Goal: Task Accomplishment & Management: Manage account settings

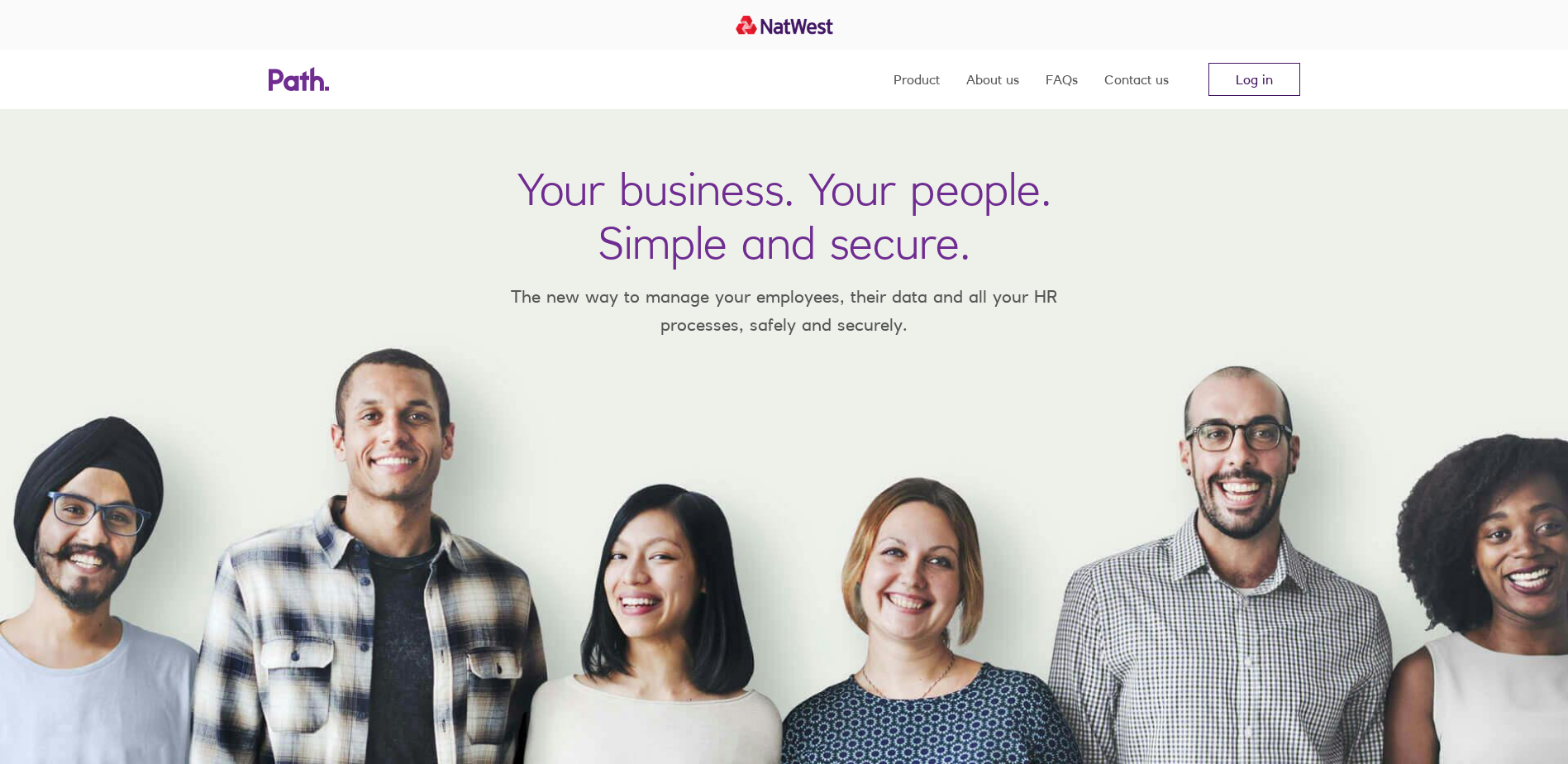
click at [1237, 72] on link "Log in" at bounding box center [1255, 79] width 92 height 33
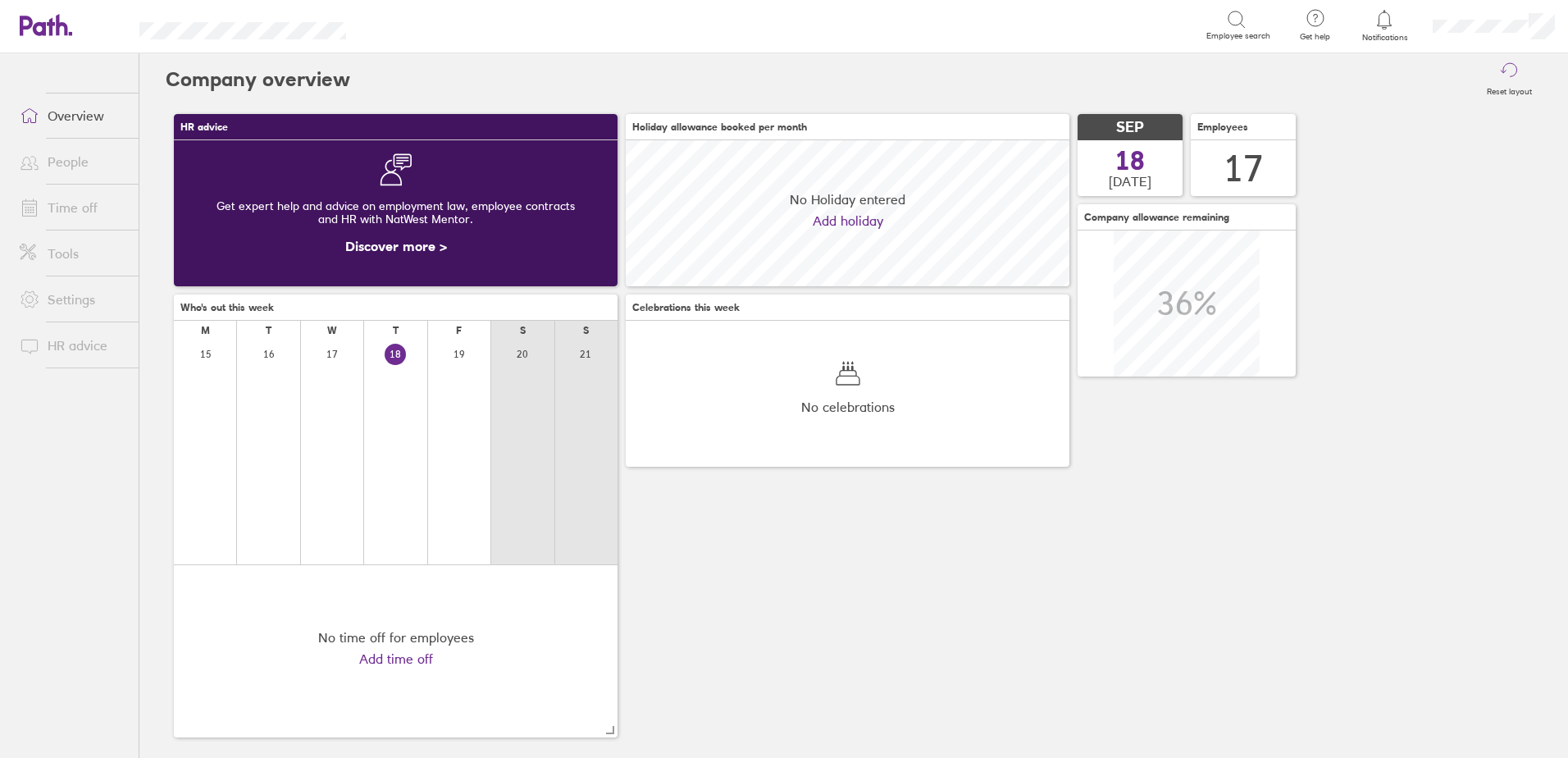
scroll to position [146, 444]
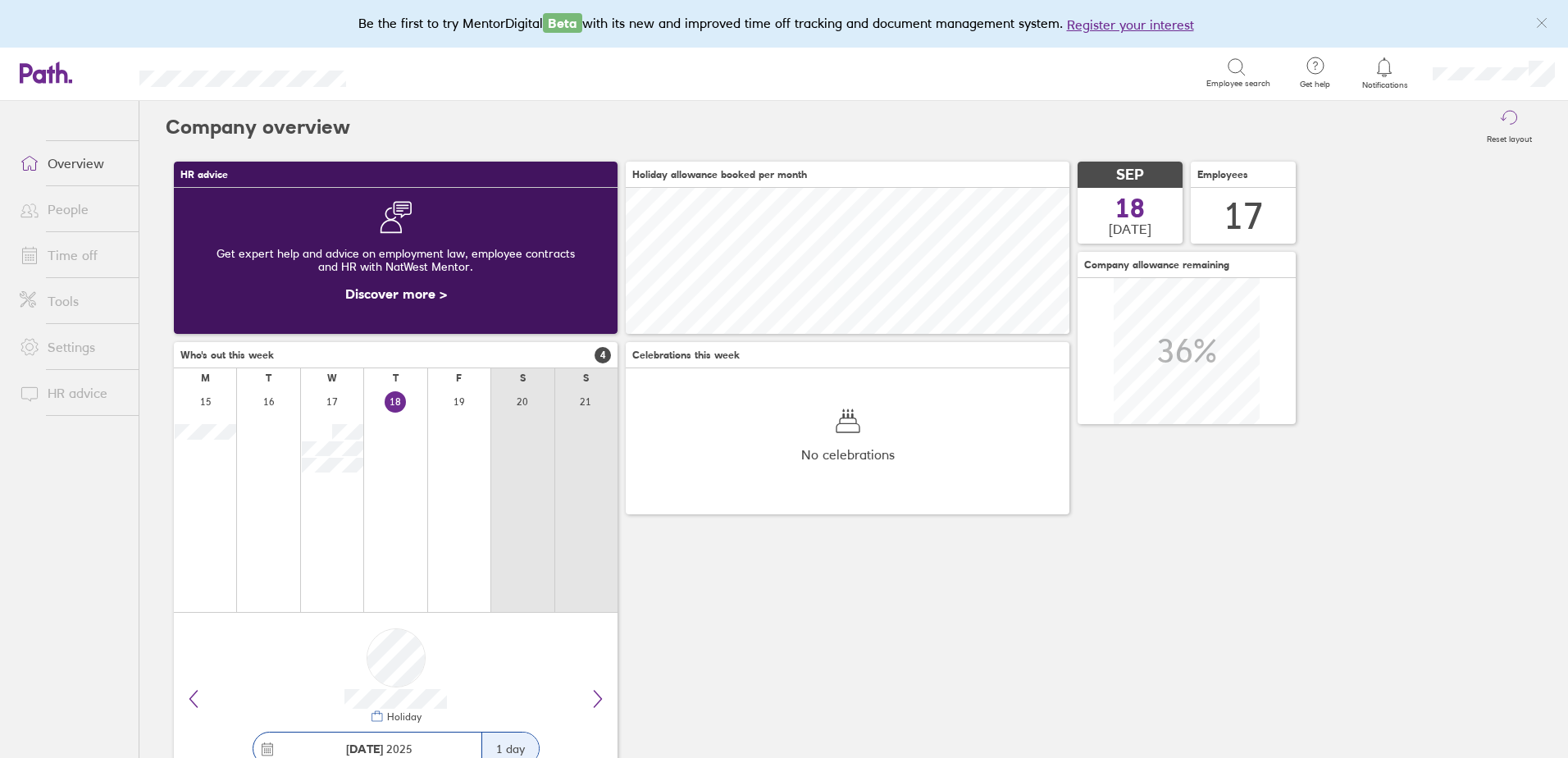
click at [1387, 65] on icon at bounding box center [1384, 67] width 20 height 20
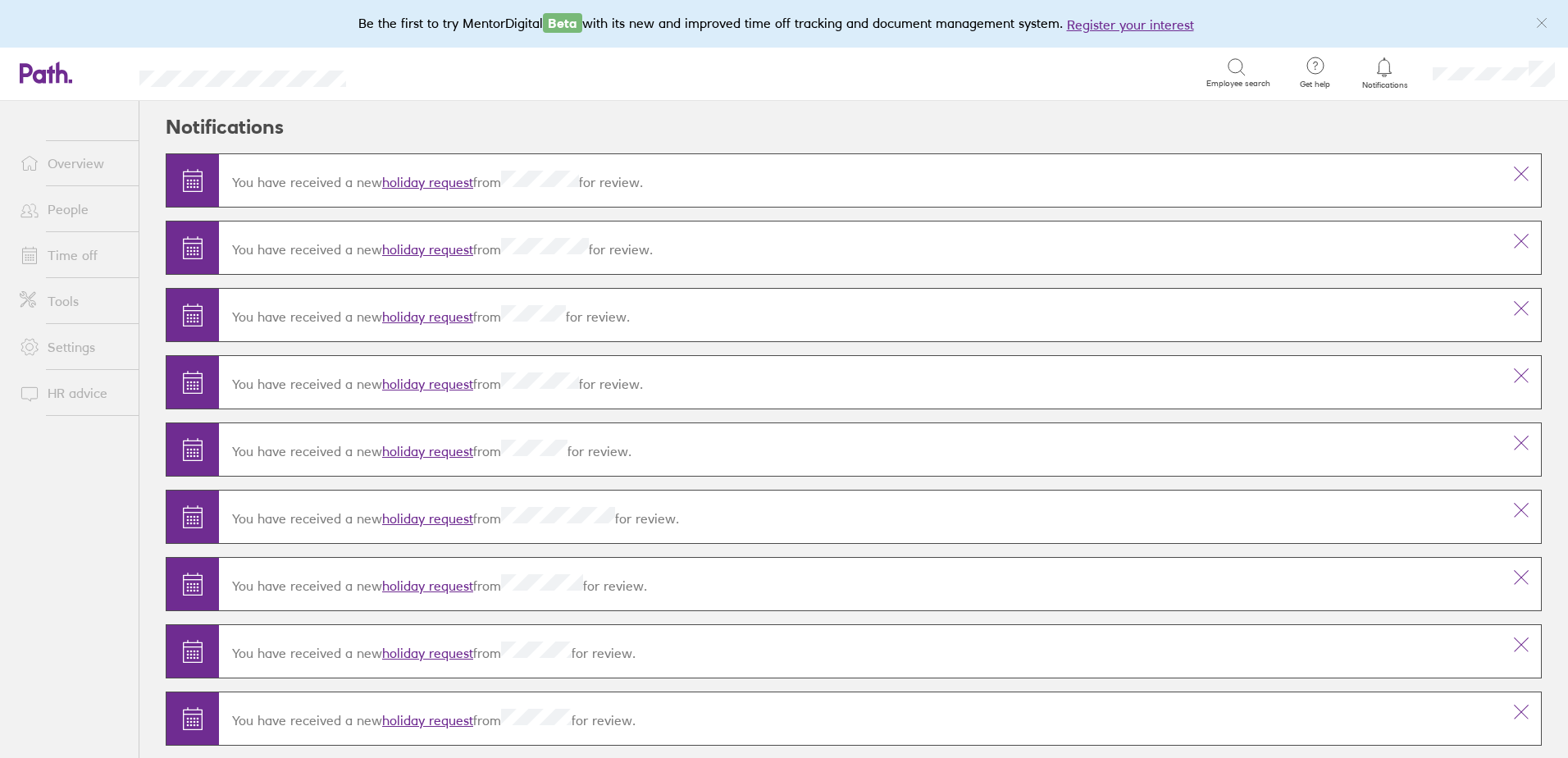
click at [424, 314] on link "holiday request" at bounding box center [428, 316] width 91 height 16
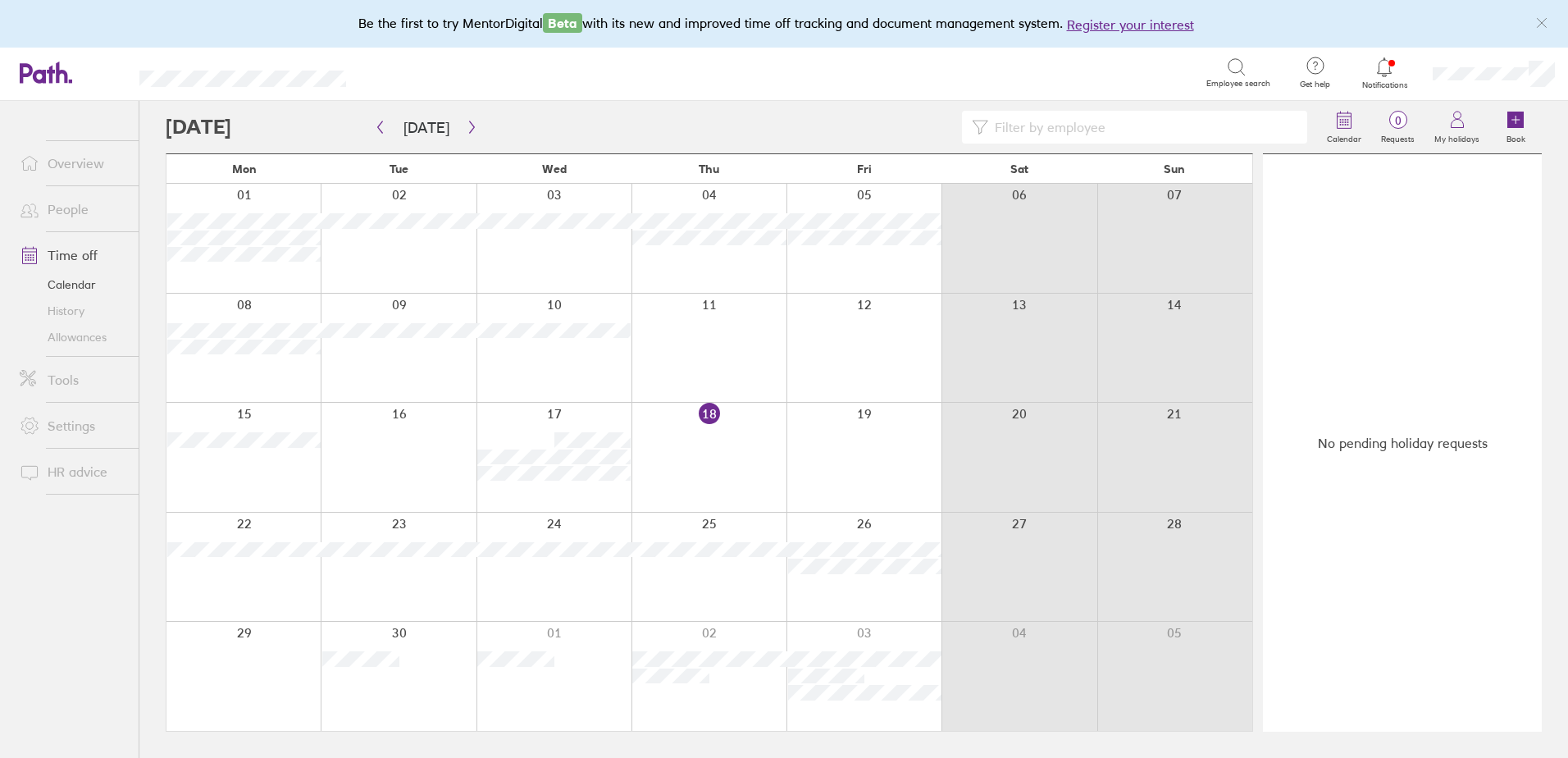
click at [1380, 58] on icon at bounding box center [1384, 67] width 20 height 20
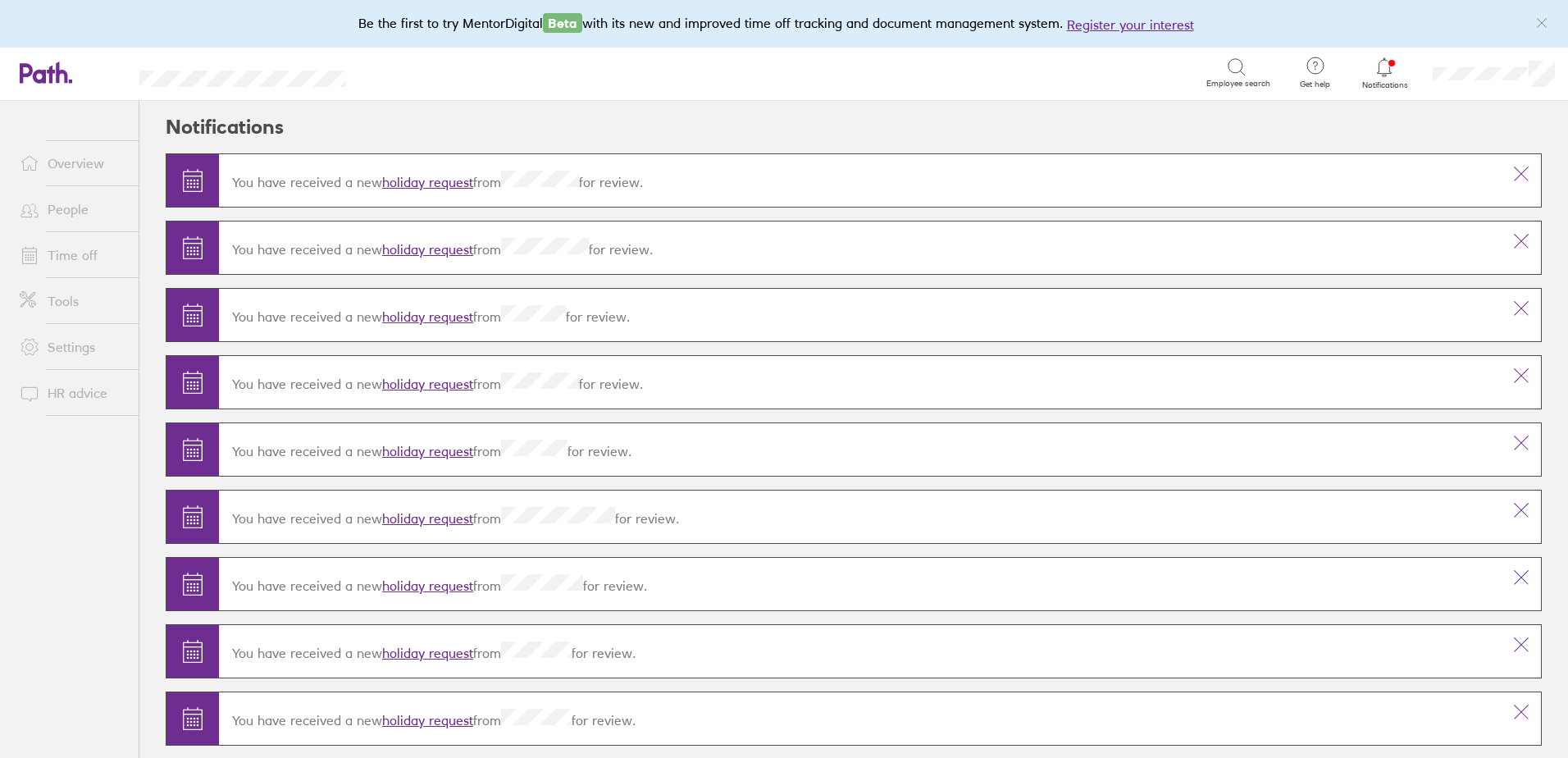
click at [424, 318] on link "holiday request" at bounding box center [428, 316] width 91 height 16
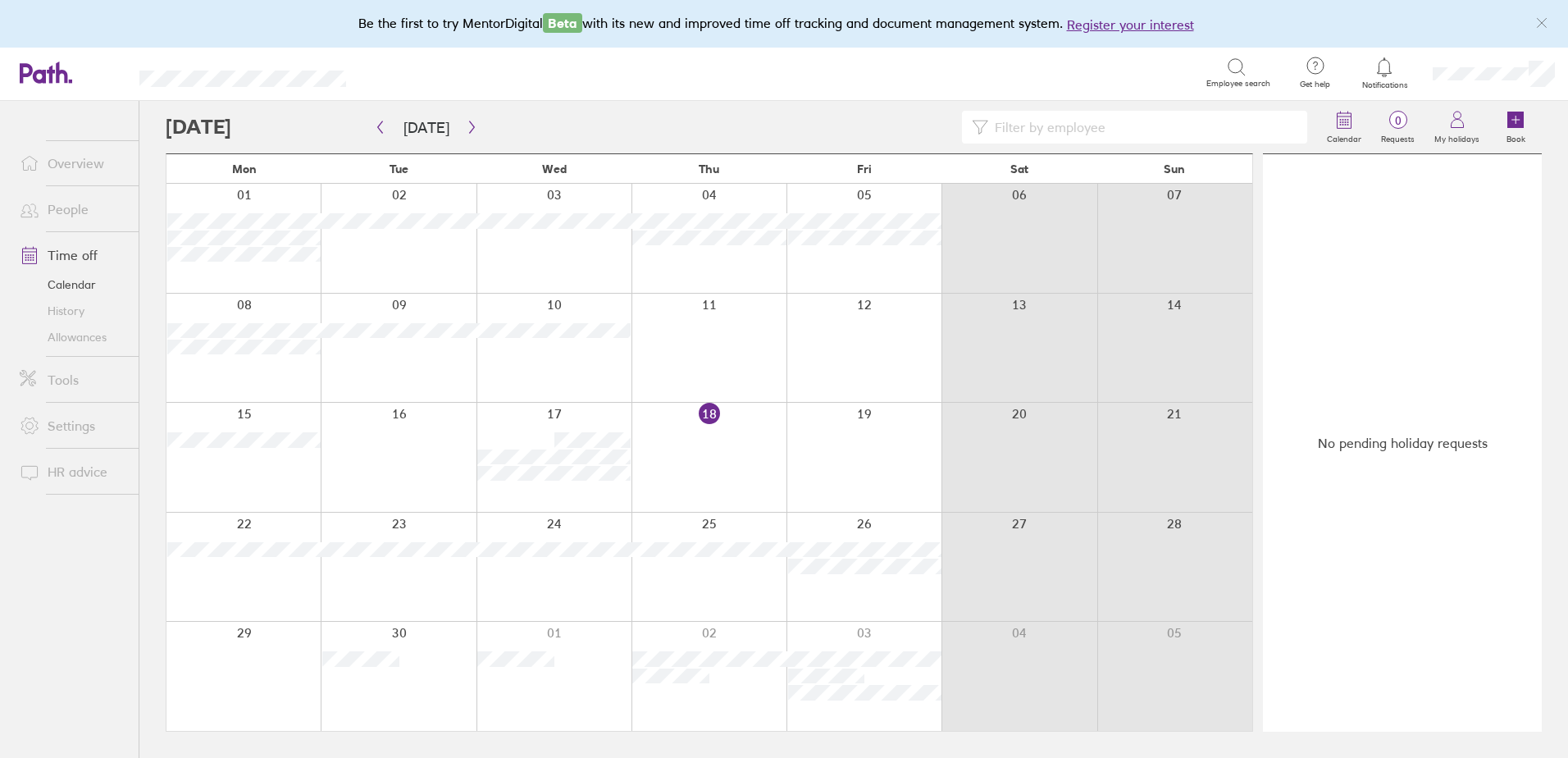
click at [72, 250] on link "Time off" at bounding box center [72, 255] width 132 height 33
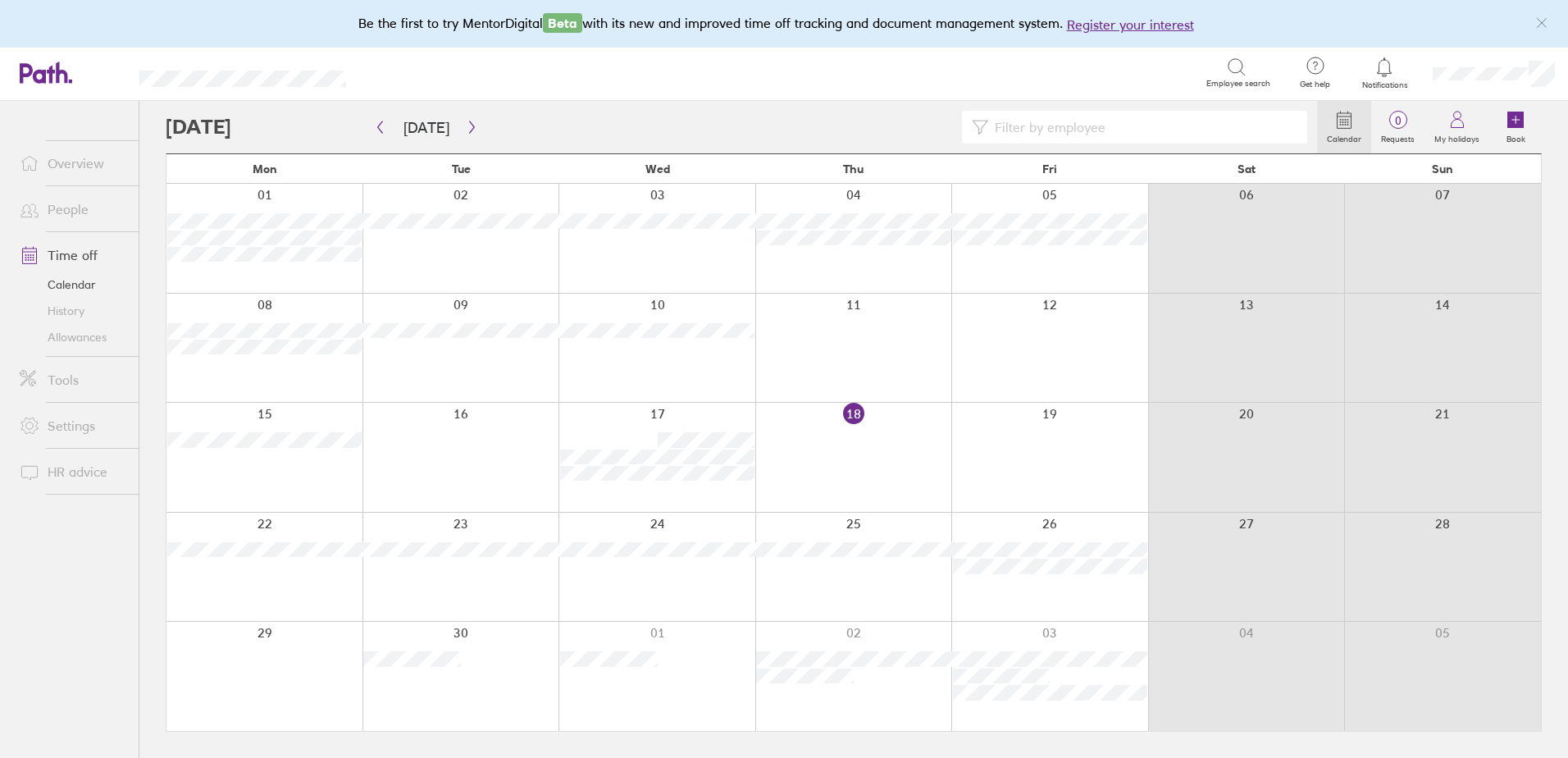
click at [870, 428] on div at bounding box center [854, 457] width 197 height 109
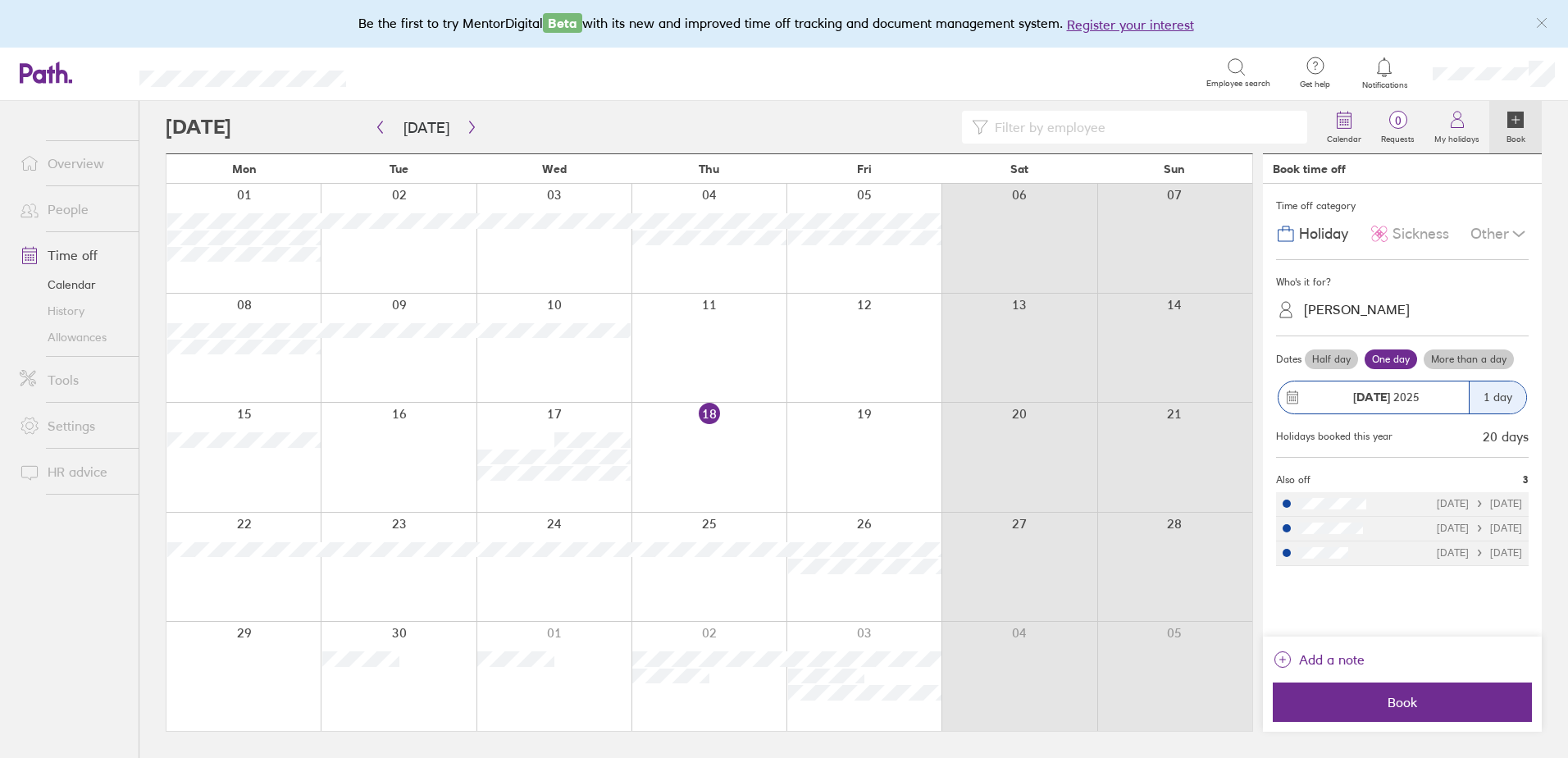
click at [1475, 358] on label "More than a day" at bounding box center [1469, 359] width 90 height 20
click at [0, 0] on input "More than a day" at bounding box center [0, 0] width 0 height 0
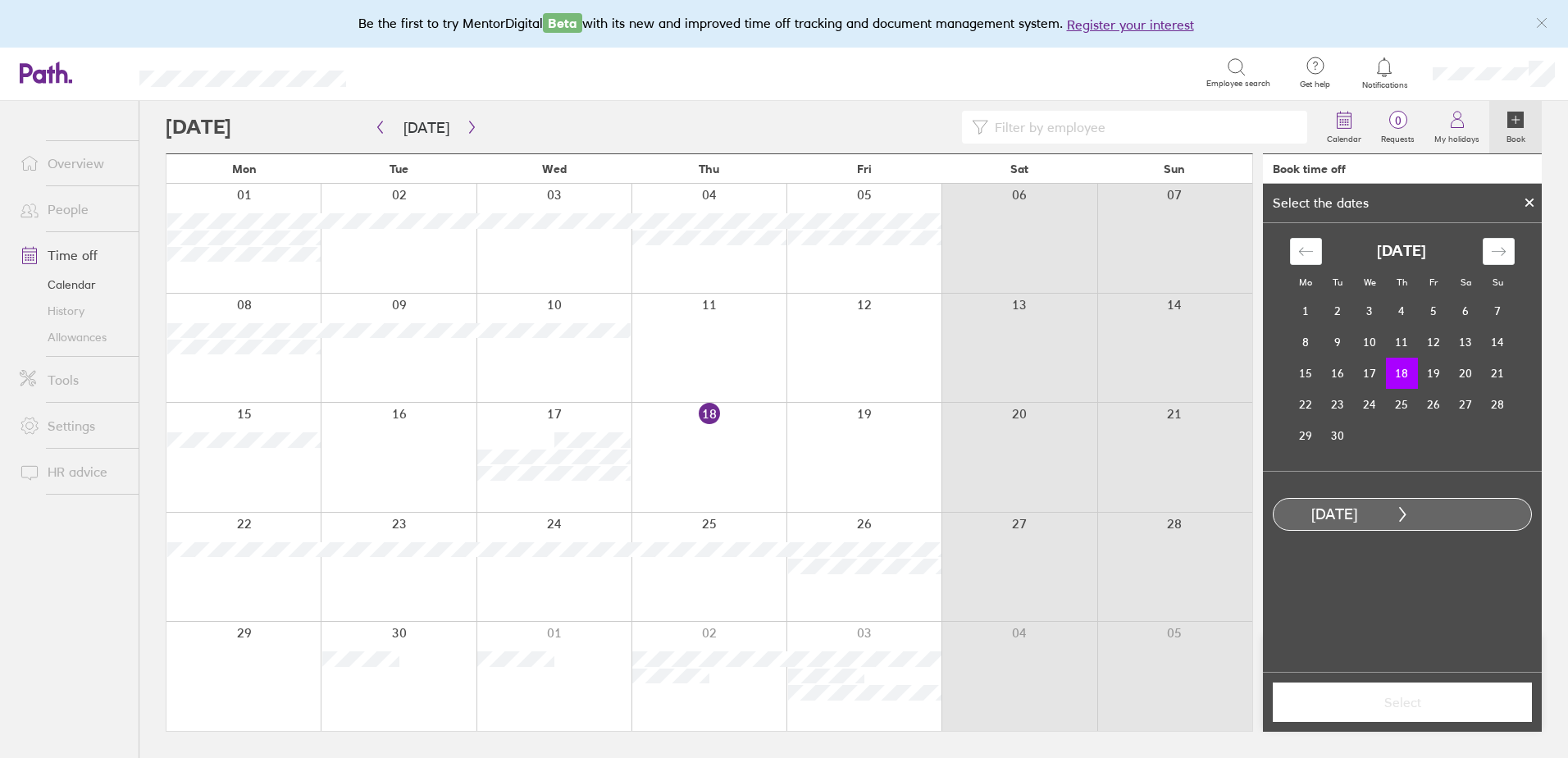
click at [1408, 368] on td "18" at bounding box center [1402, 373] width 32 height 31
click at [1431, 373] on td "19" at bounding box center [1434, 373] width 32 height 31
click at [1412, 701] on span "Select" at bounding box center [1403, 701] width 236 height 15
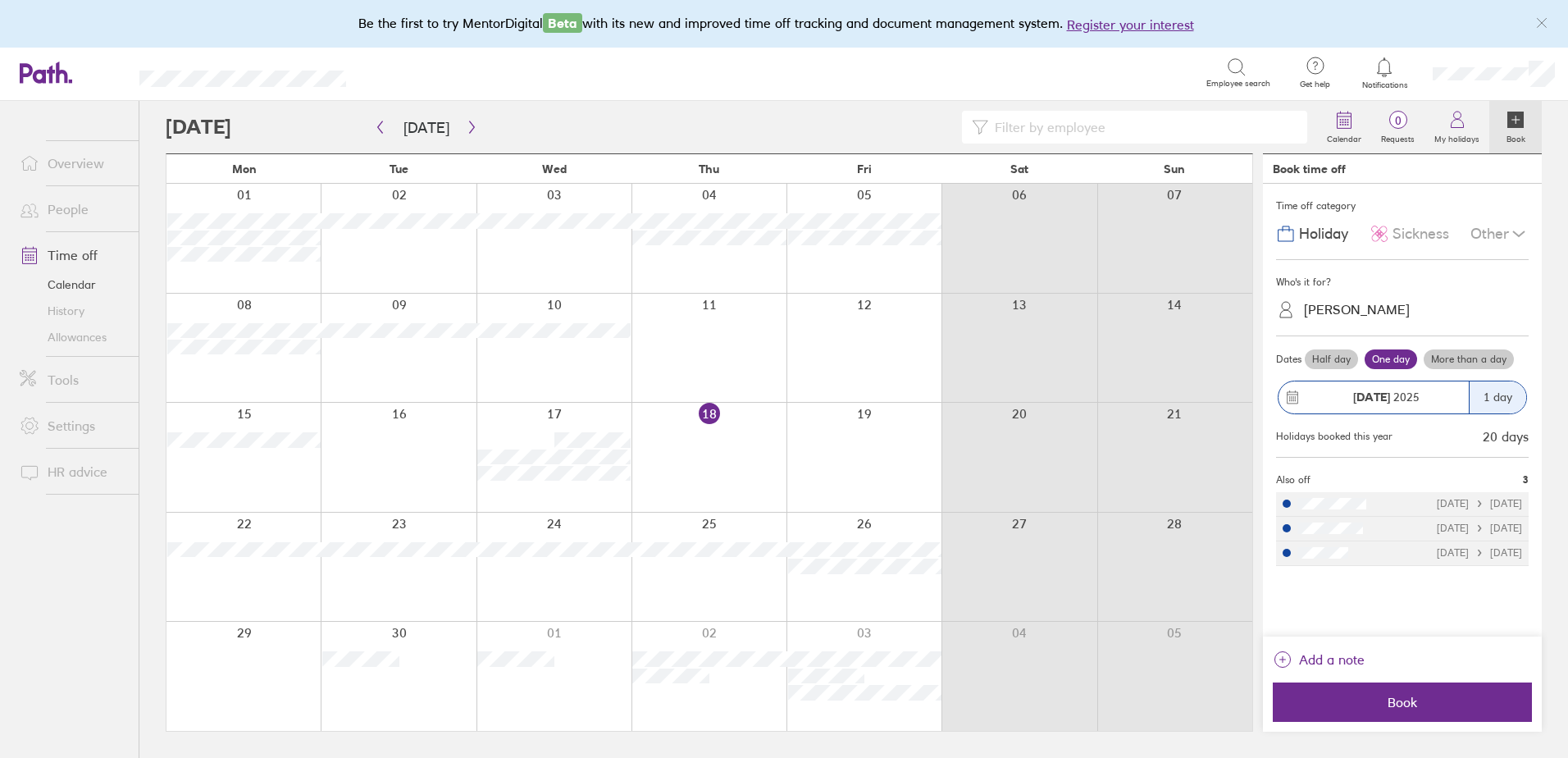
click at [1399, 234] on span "Sickness" at bounding box center [1422, 234] width 57 height 17
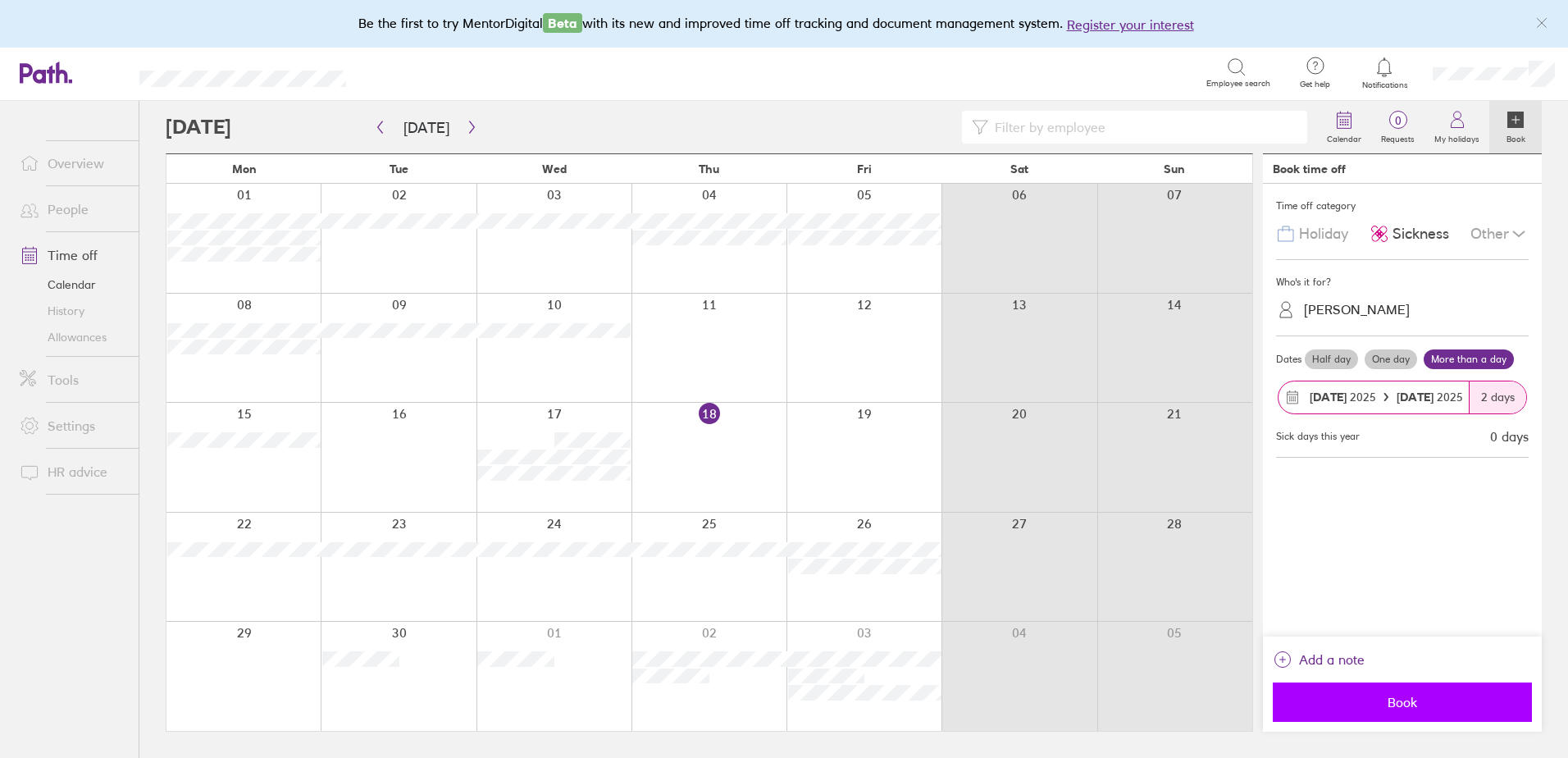
click at [1426, 703] on span "Book" at bounding box center [1403, 701] width 236 height 15
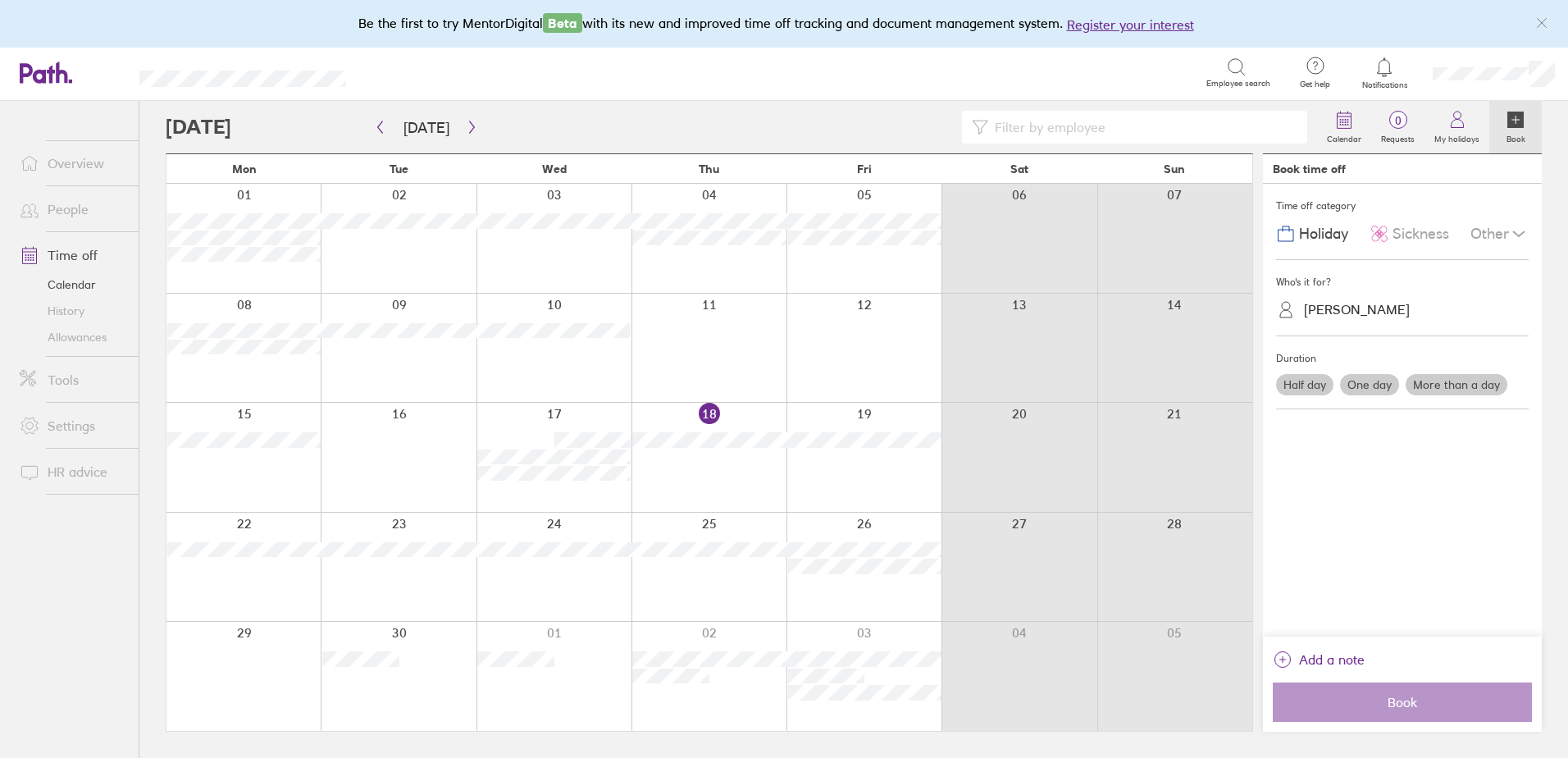
click at [708, 450] on div at bounding box center [709, 457] width 155 height 109
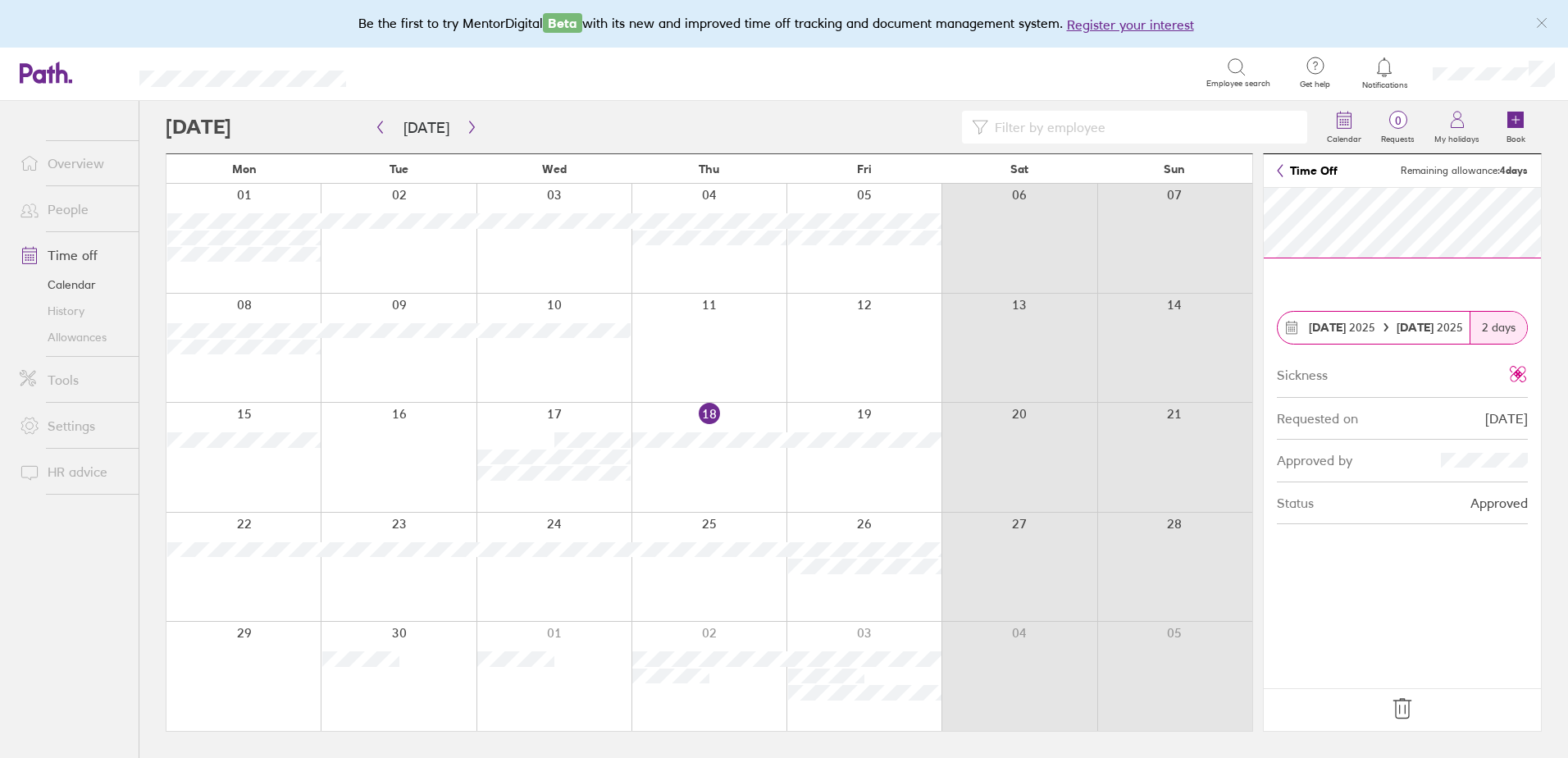
click at [1401, 706] on icon at bounding box center [1403, 708] width 26 height 26
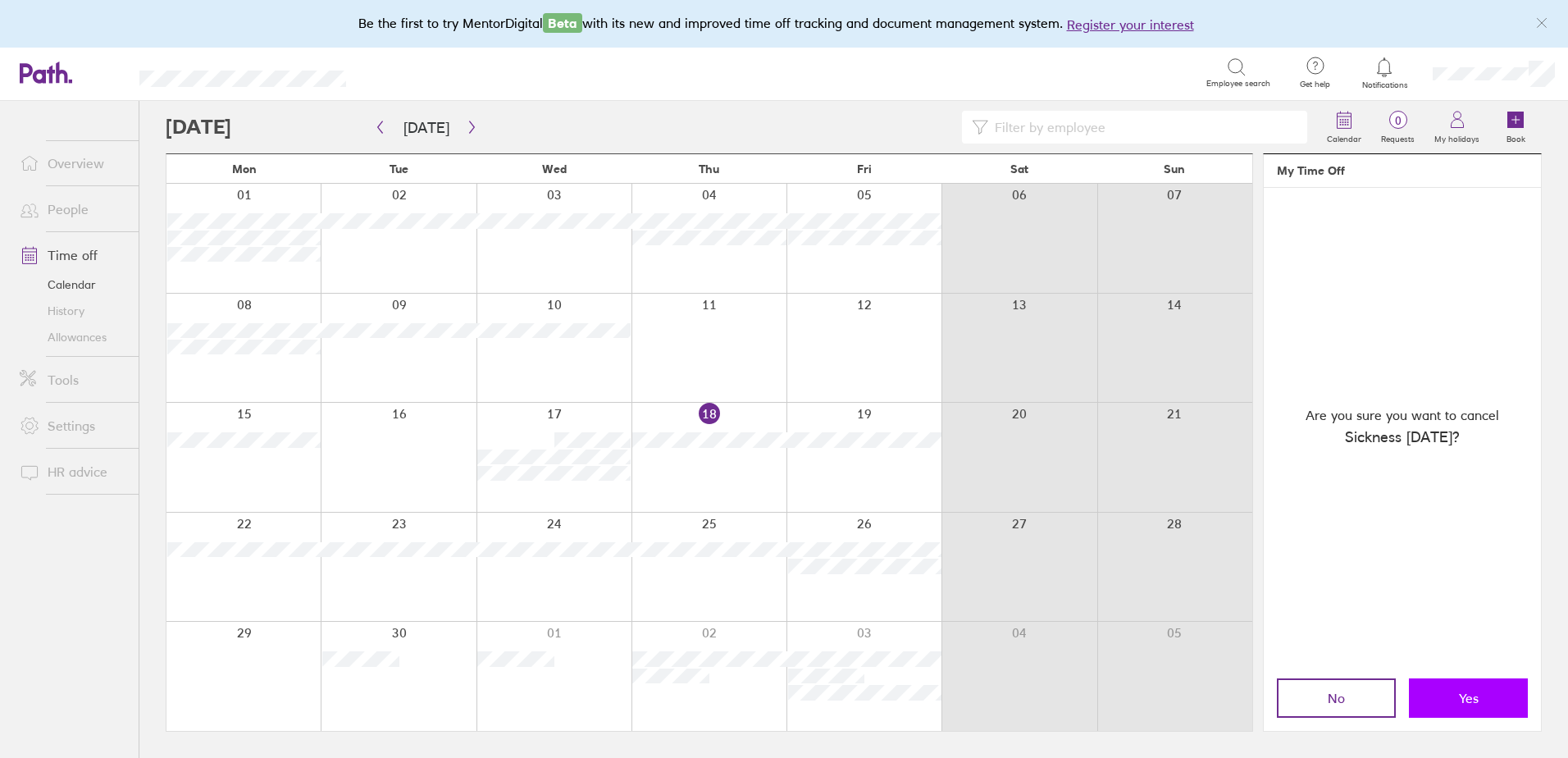
click at [1467, 686] on button "Yes" at bounding box center [1469, 698] width 119 height 40
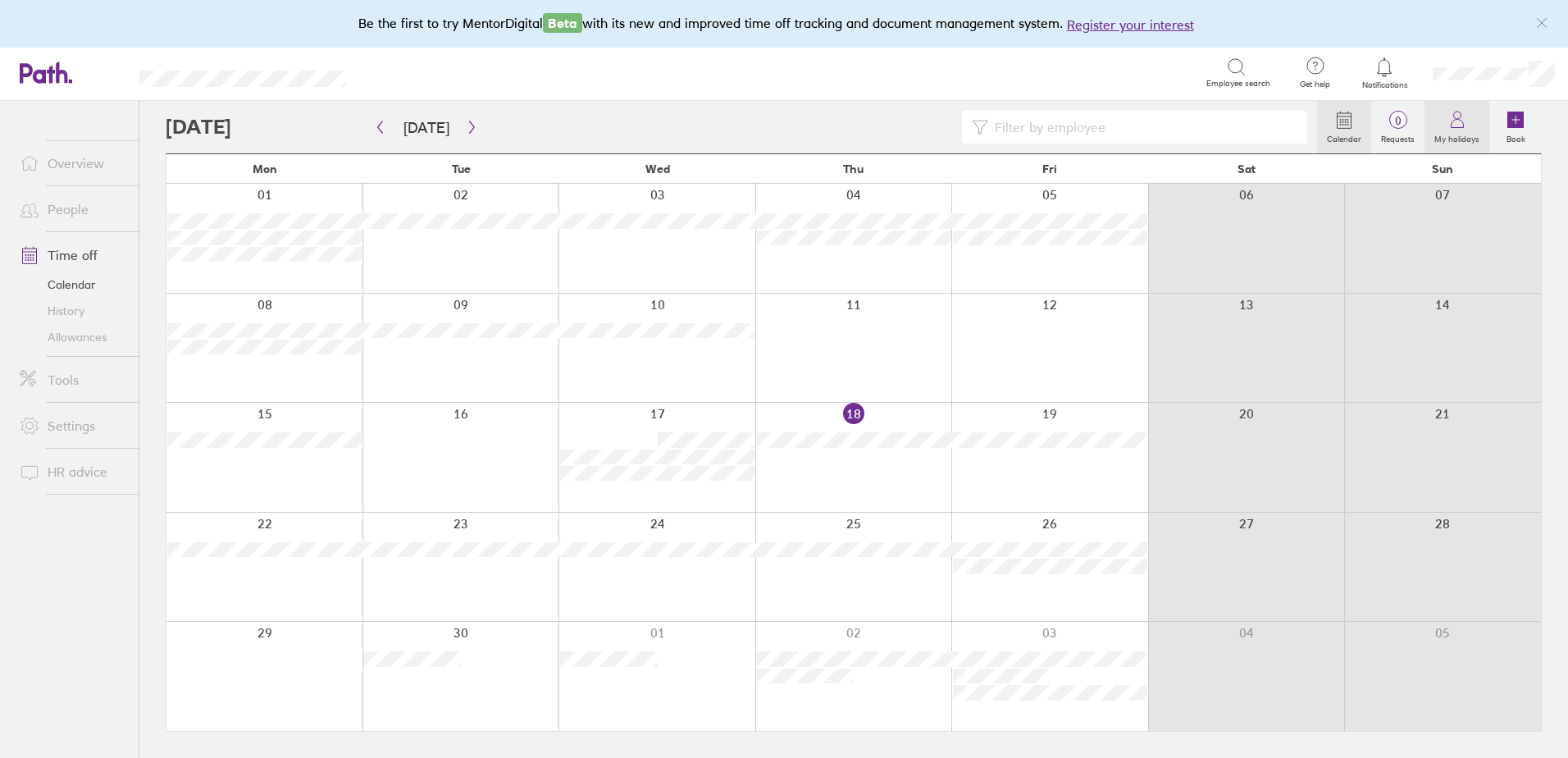
click at [1449, 123] on icon at bounding box center [1458, 120] width 20 height 20
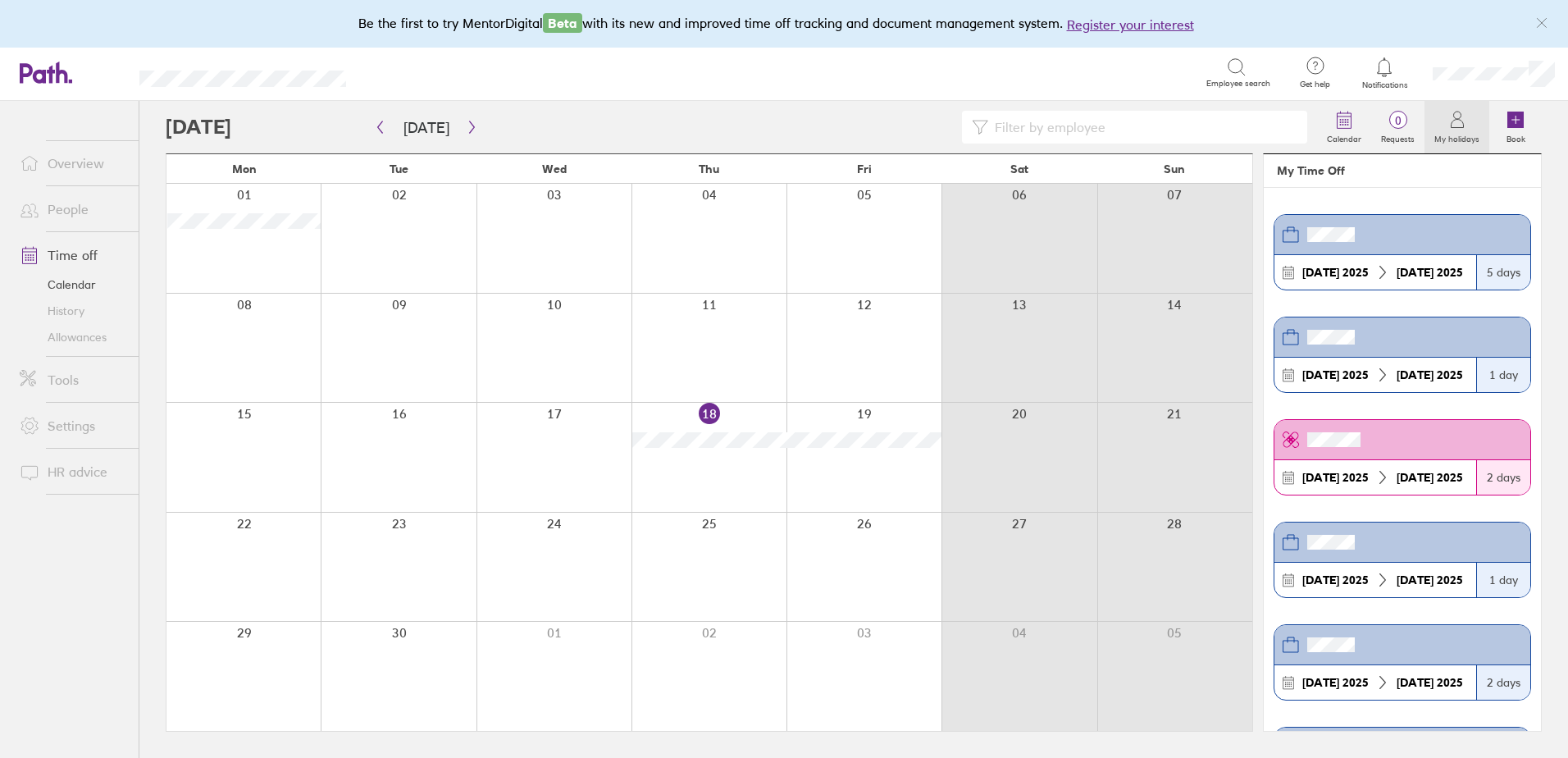
click at [1414, 438] on header at bounding box center [1403, 439] width 256 height 40
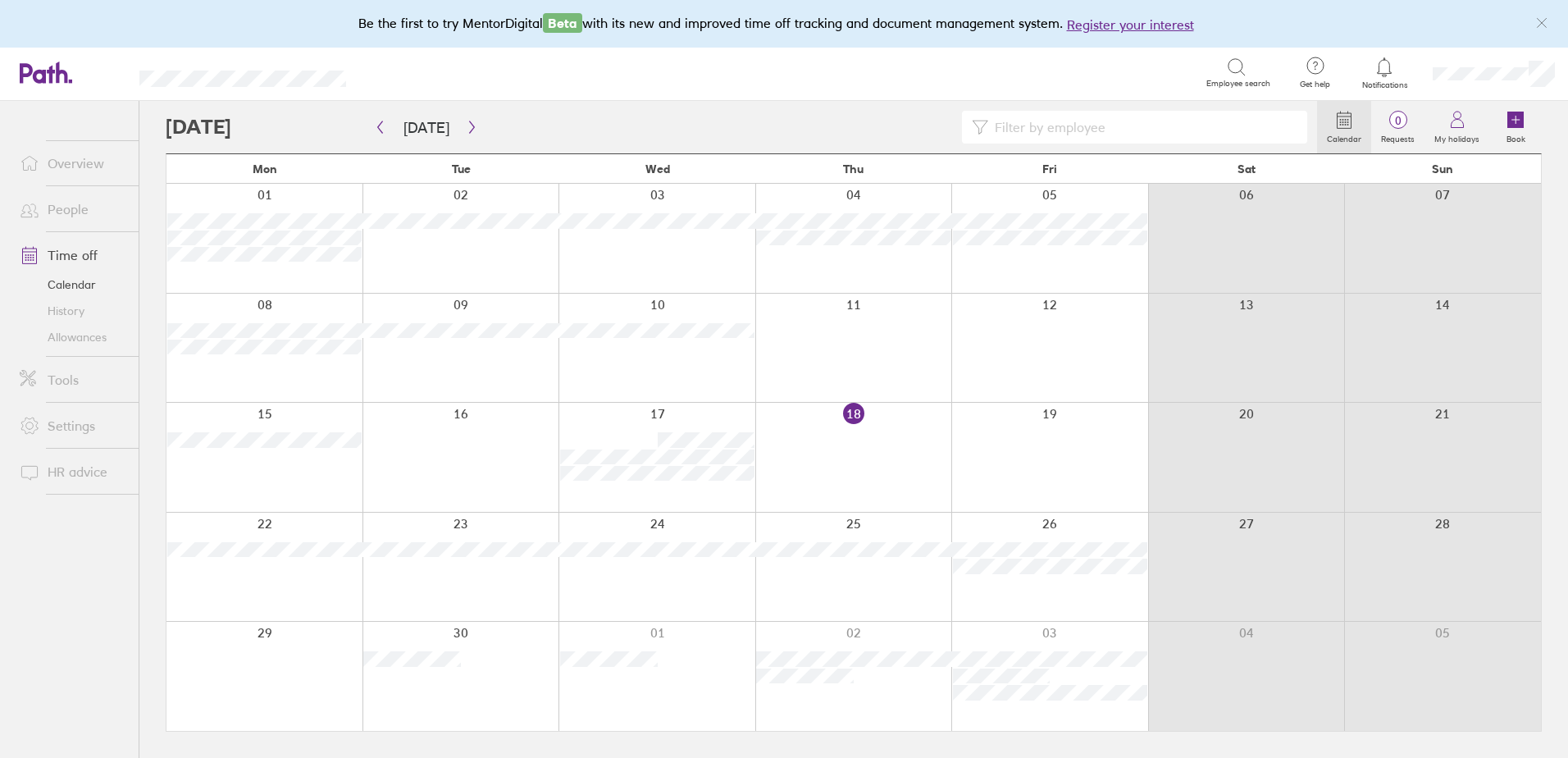
drag, startPoint x: 1414, startPoint y: 438, endPoint x: 1397, endPoint y: 595, distance: 157.9
click at [1397, 595] on div at bounding box center [1443, 567] width 197 height 109
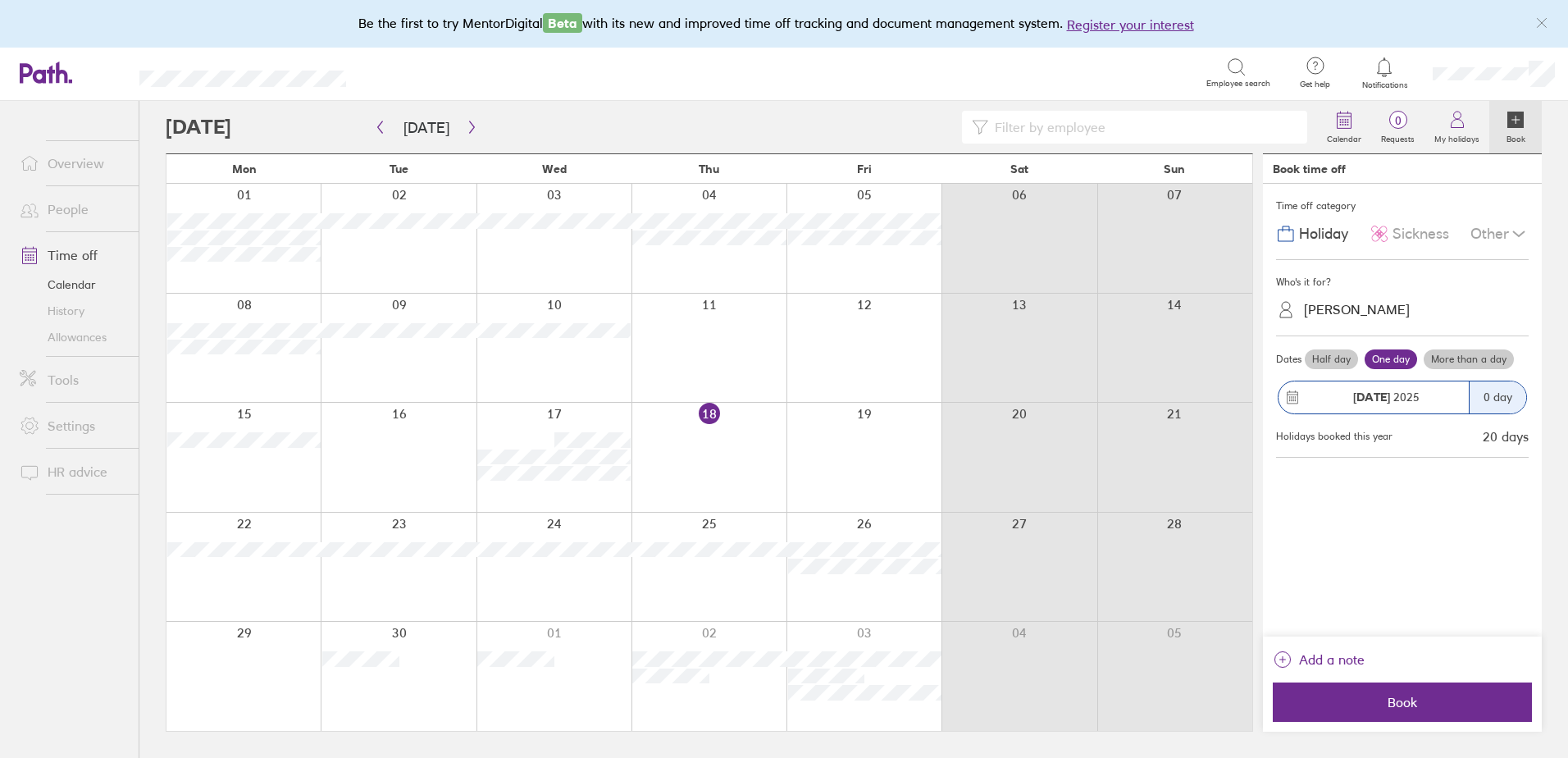
click at [52, 214] on link "People" at bounding box center [72, 209] width 132 height 33
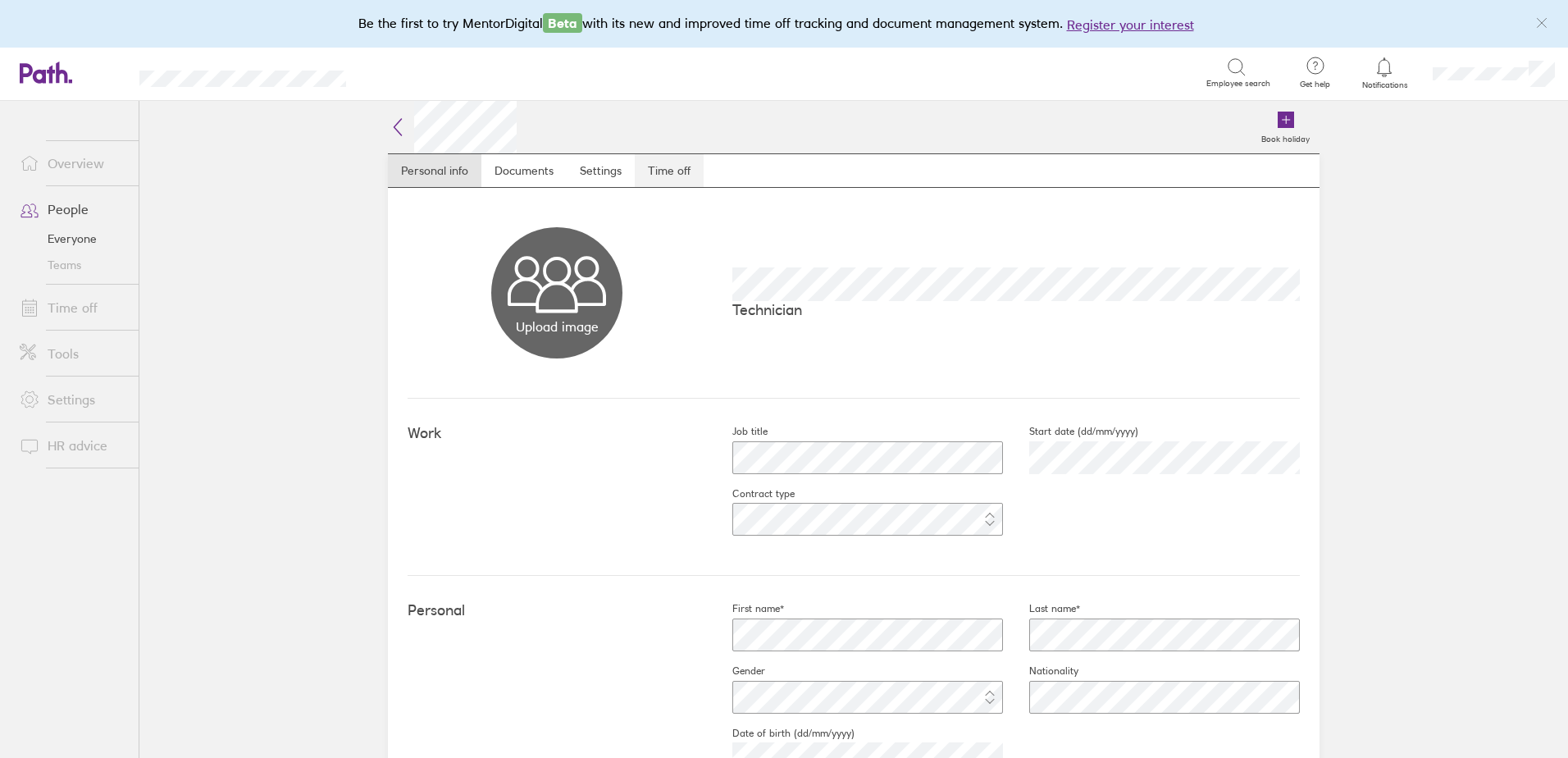
click at [677, 165] on link "Time off" at bounding box center [669, 171] width 69 height 33
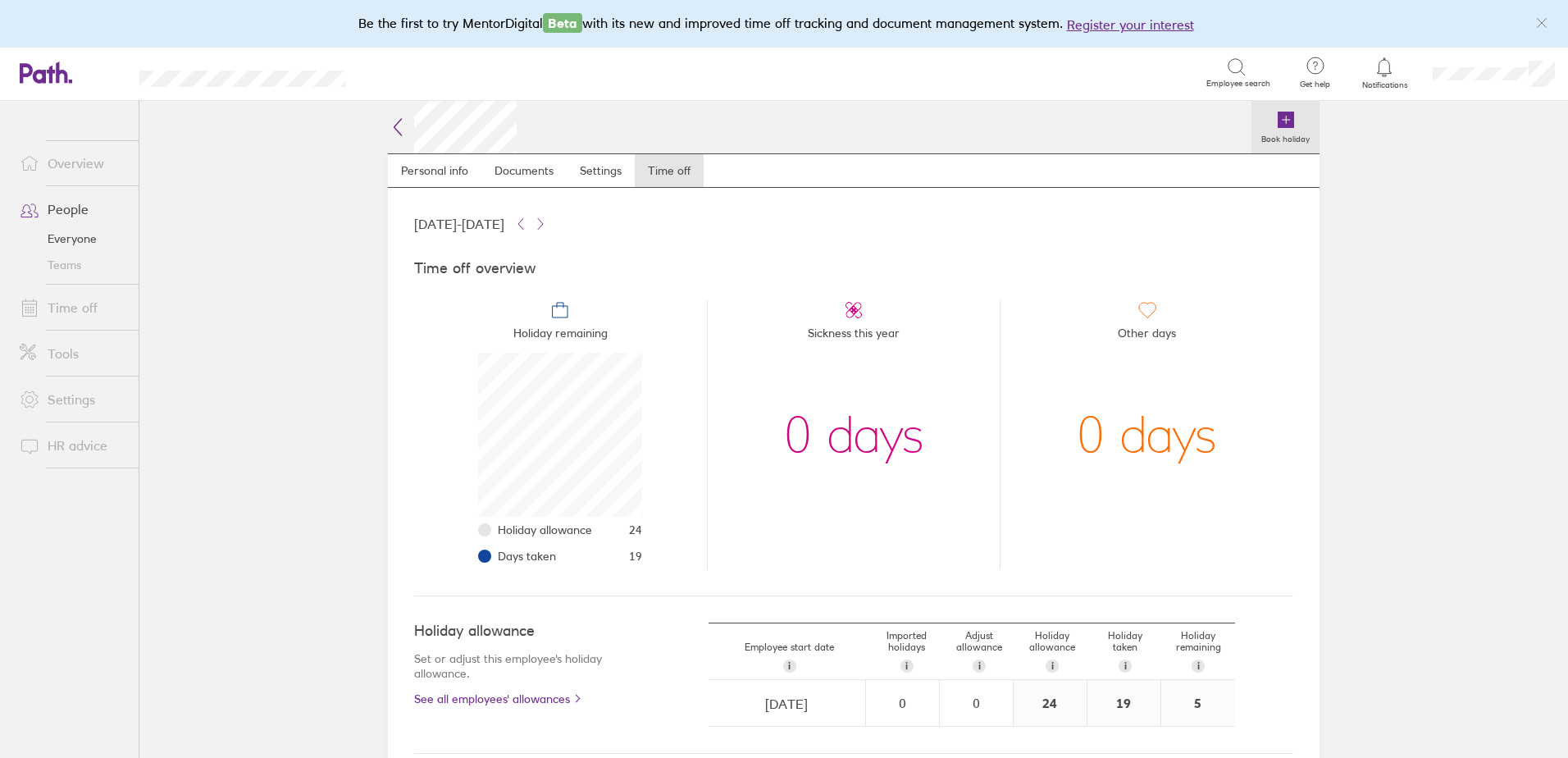
click at [1278, 128] on icon at bounding box center [1286, 120] width 20 height 20
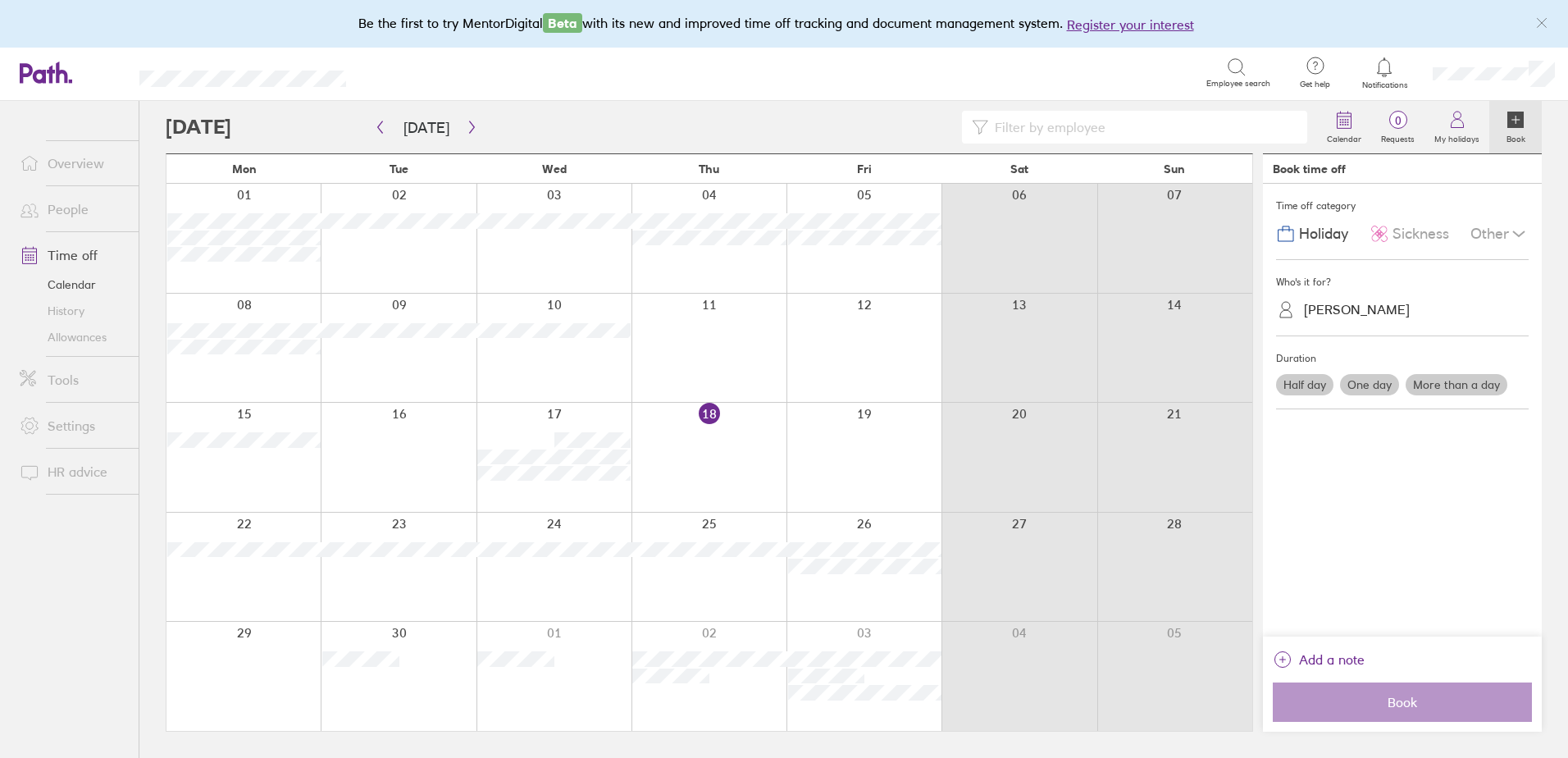
click at [1414, 239] on span "Sickness" at bounding box center [1422, 234] width 57 height 17
click at [1447, 389] on label "More than a day" at bounding box center [1457, 384] width 102 height 22
click at [0, 0] on input "More than a day" at bounding box center [0, 0] width 0 height 0
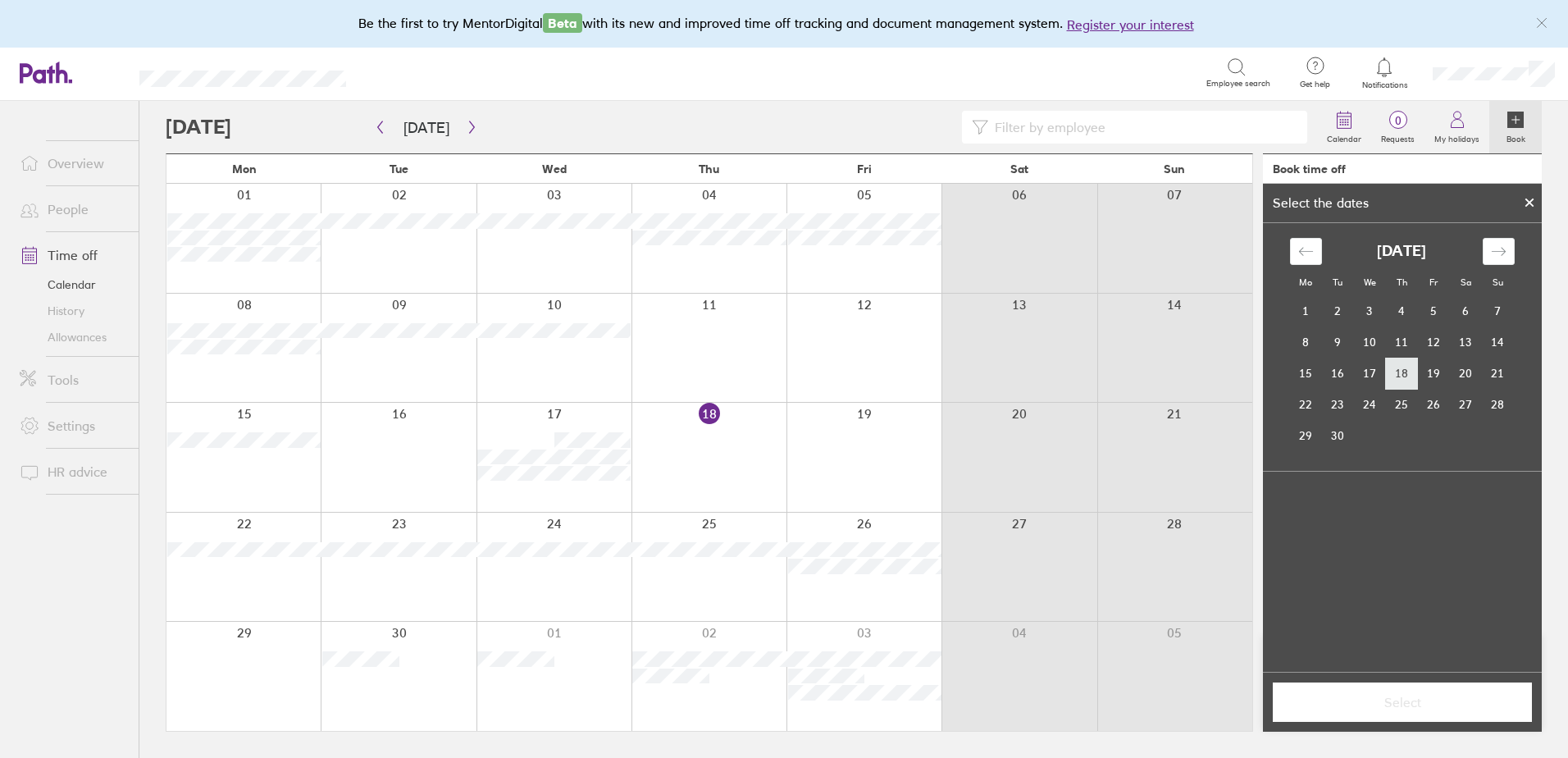
click at [1408, 369] on td "18" at bounding box center [1402, 373] width 32 height 31
click at [1435, 366] on td "19" at bounding box center [1434, 373] width 32 height 31
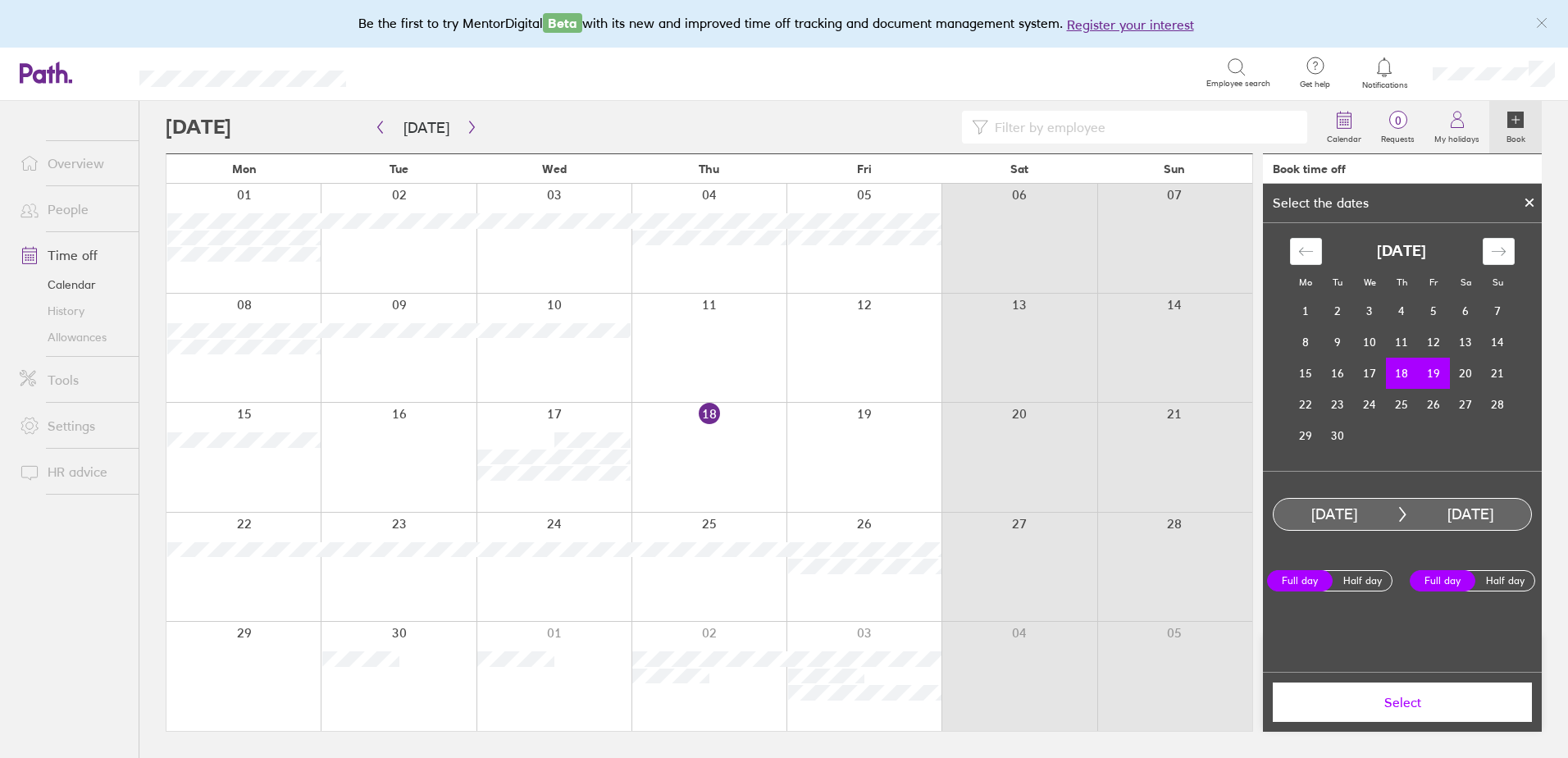
click at [1393, 693] on button "Select" at bounding box center [1403, 702] width 259 height 40
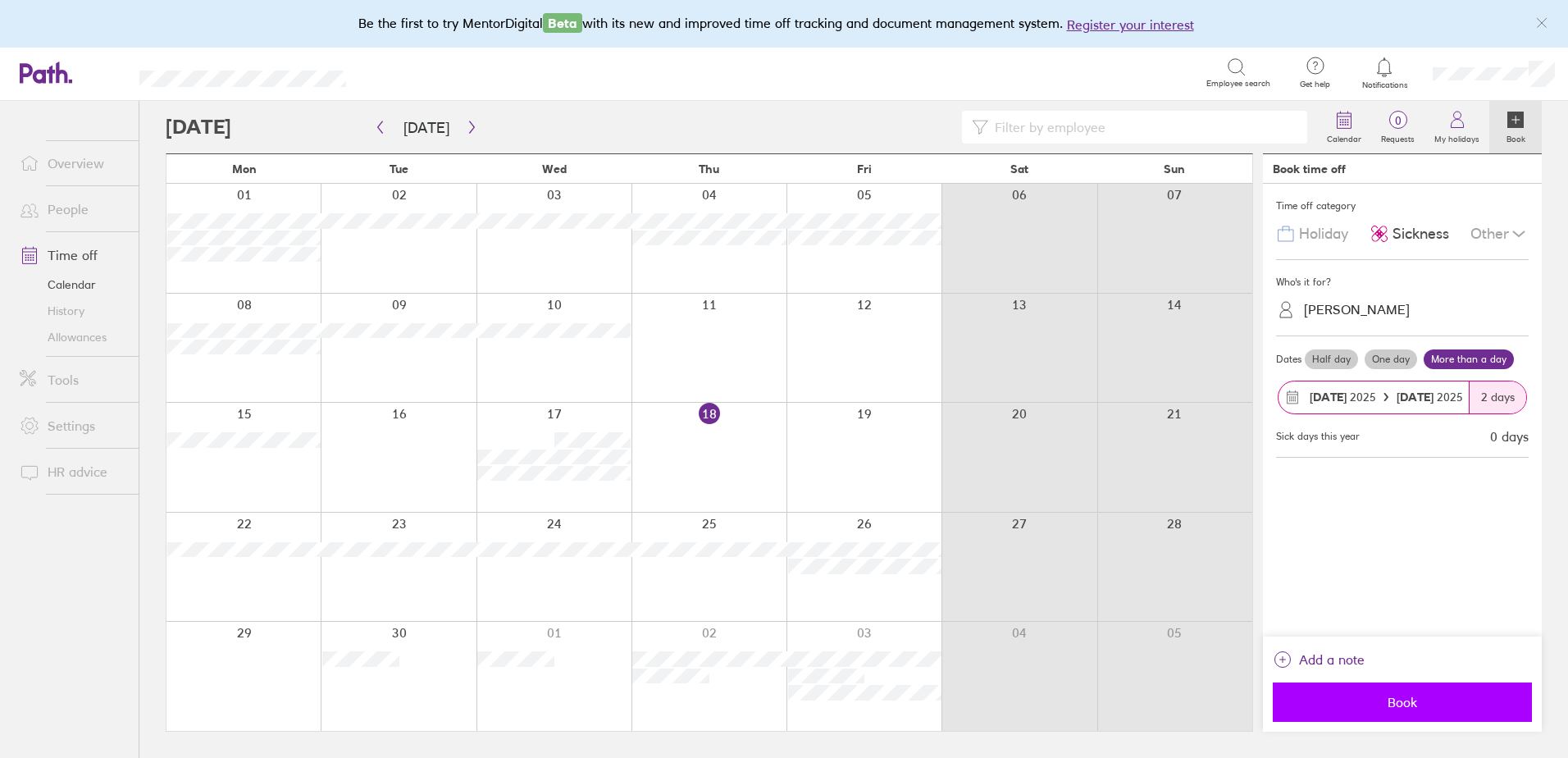
click at [1399, 699] on span "Book" at bounding box center [1403, 701] width 236 height 15
